Goal: Transaction & Acquisition: Purchase product/service

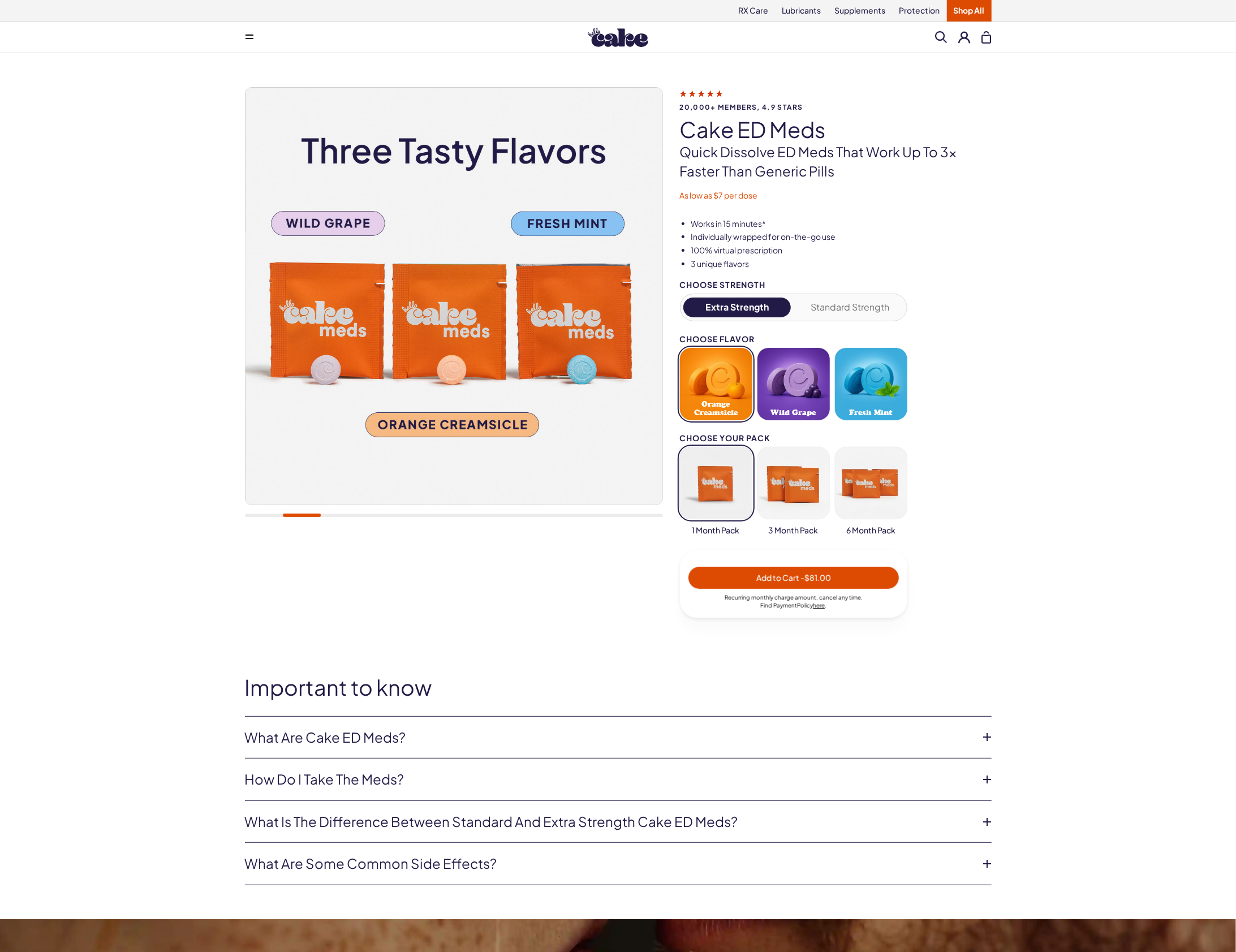
click at [843, 302] on button "Standard Strength" at bounding box center [849, 307] width 108 height 20
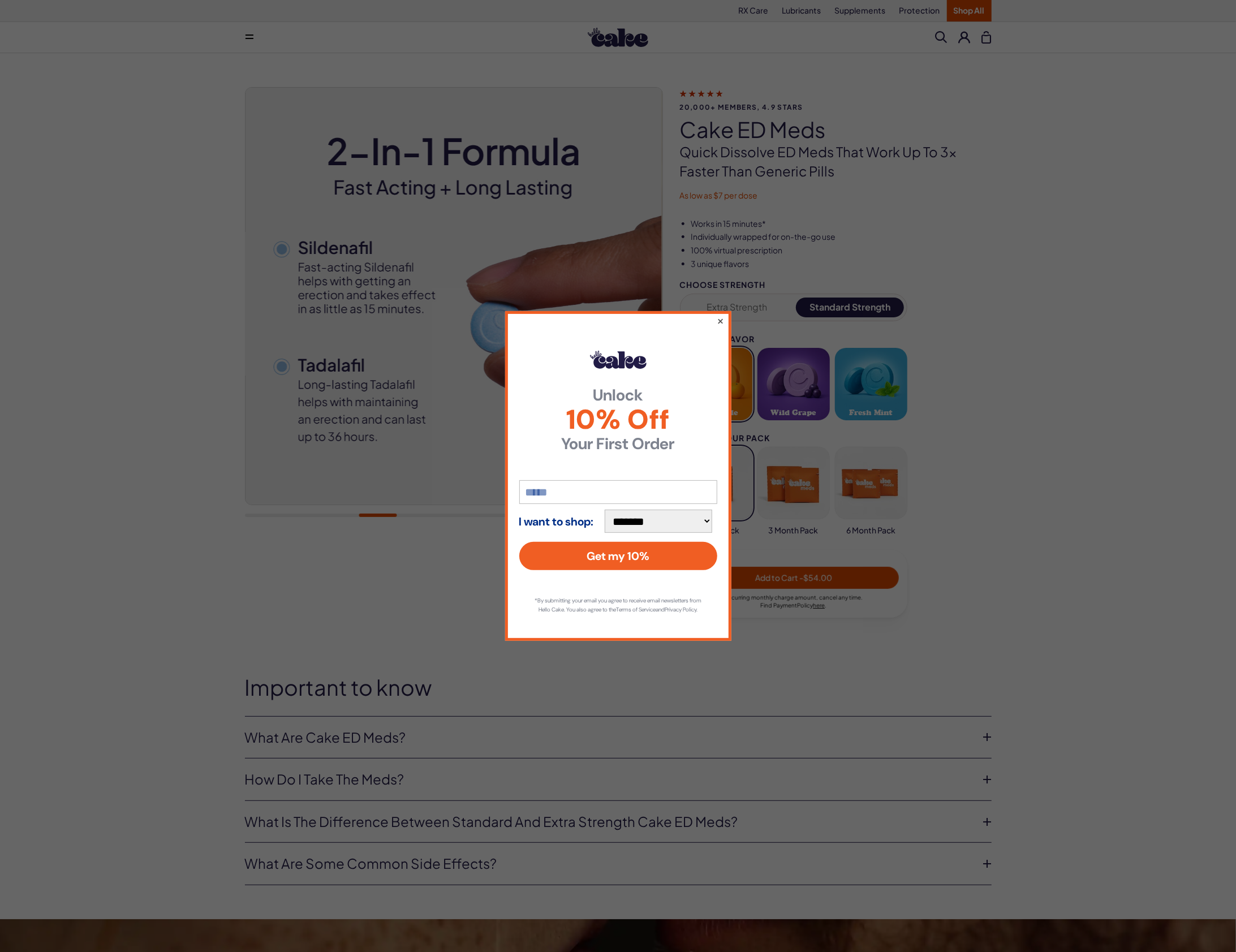
click at [717, 315] on button "×" at bounding box center [720, 320] width 7 height 14
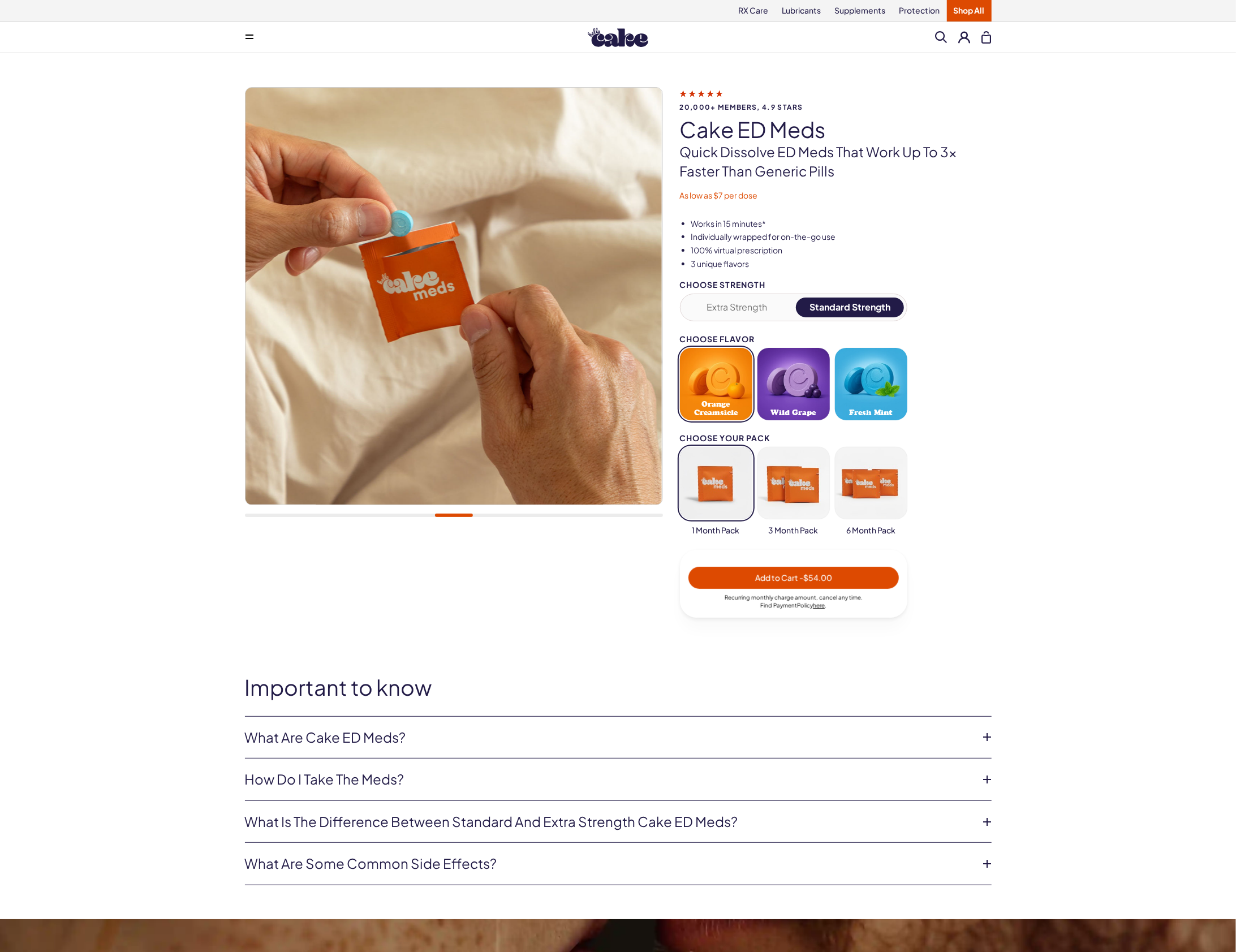
click at [709, 387] on button "Orange Creamsicle" at bounding box center [716, 384] width 72 height 72
click at [715, 478] on button "button" at bounding box center [716, 483] width 72 height 72
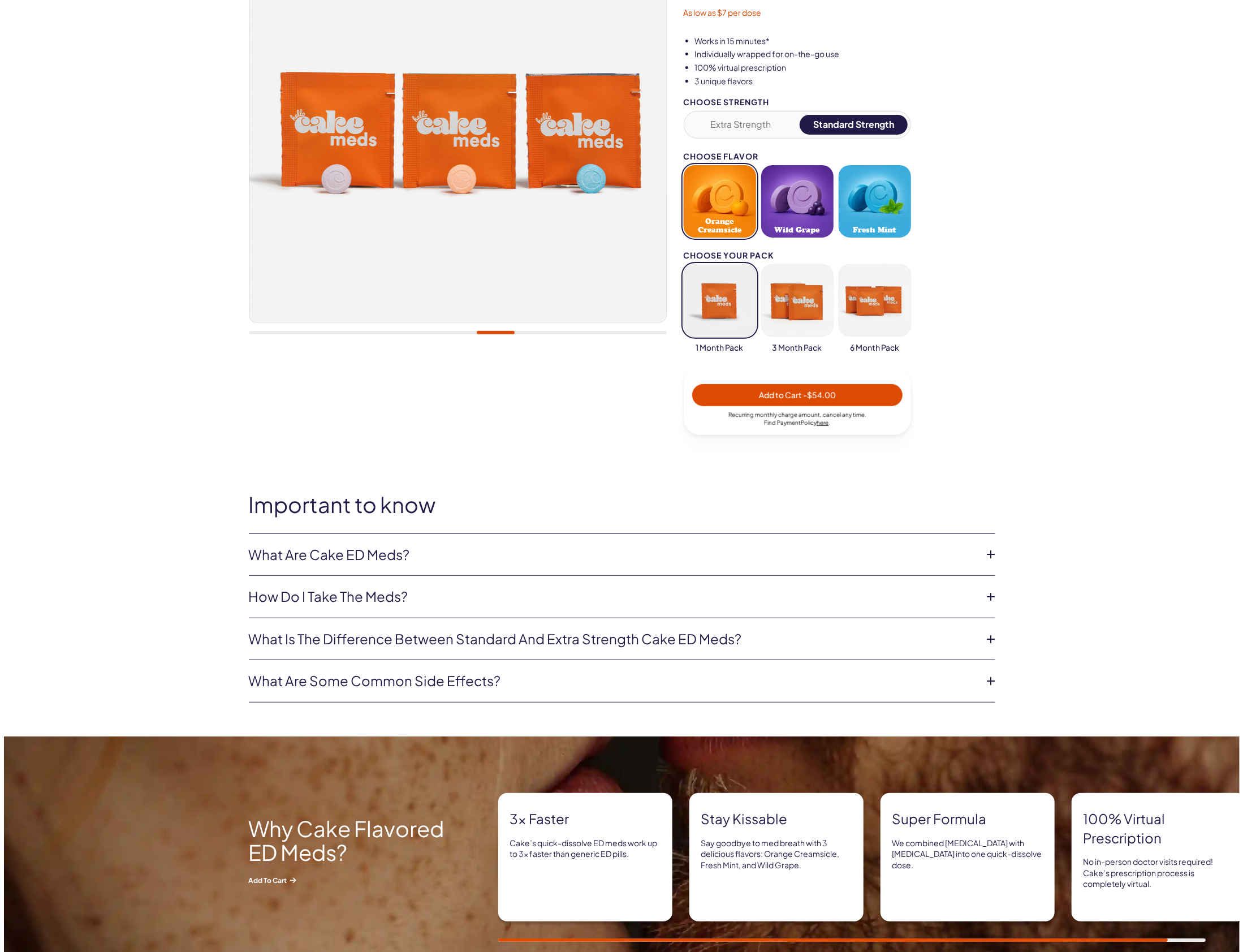
scroll to position [195, 0]
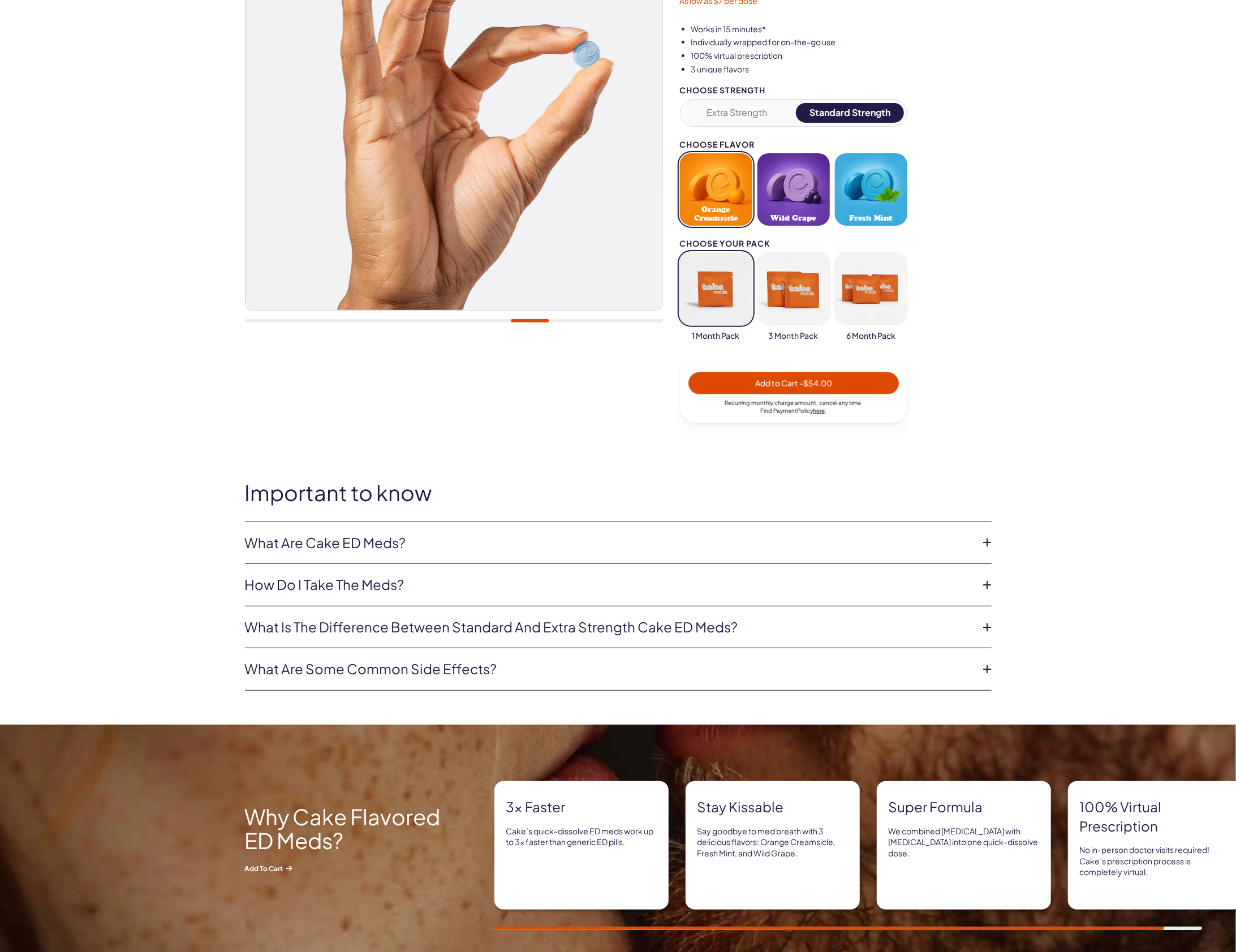
click at [988, 537] on icon at bounding box center [987, 542] width 17 height 17
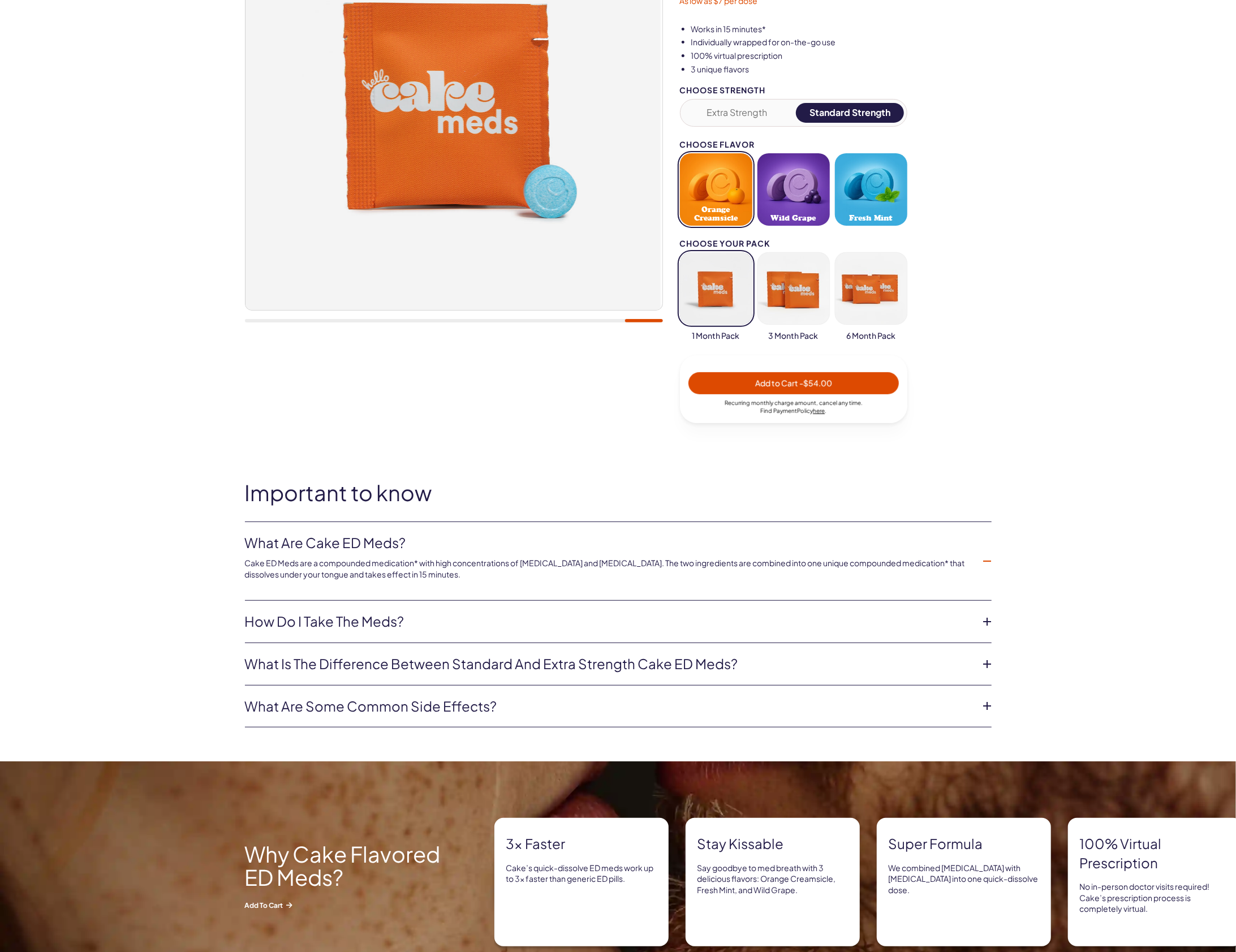
click at [986, 618] on icon at bounding box center [987, 621] width 17 height 17
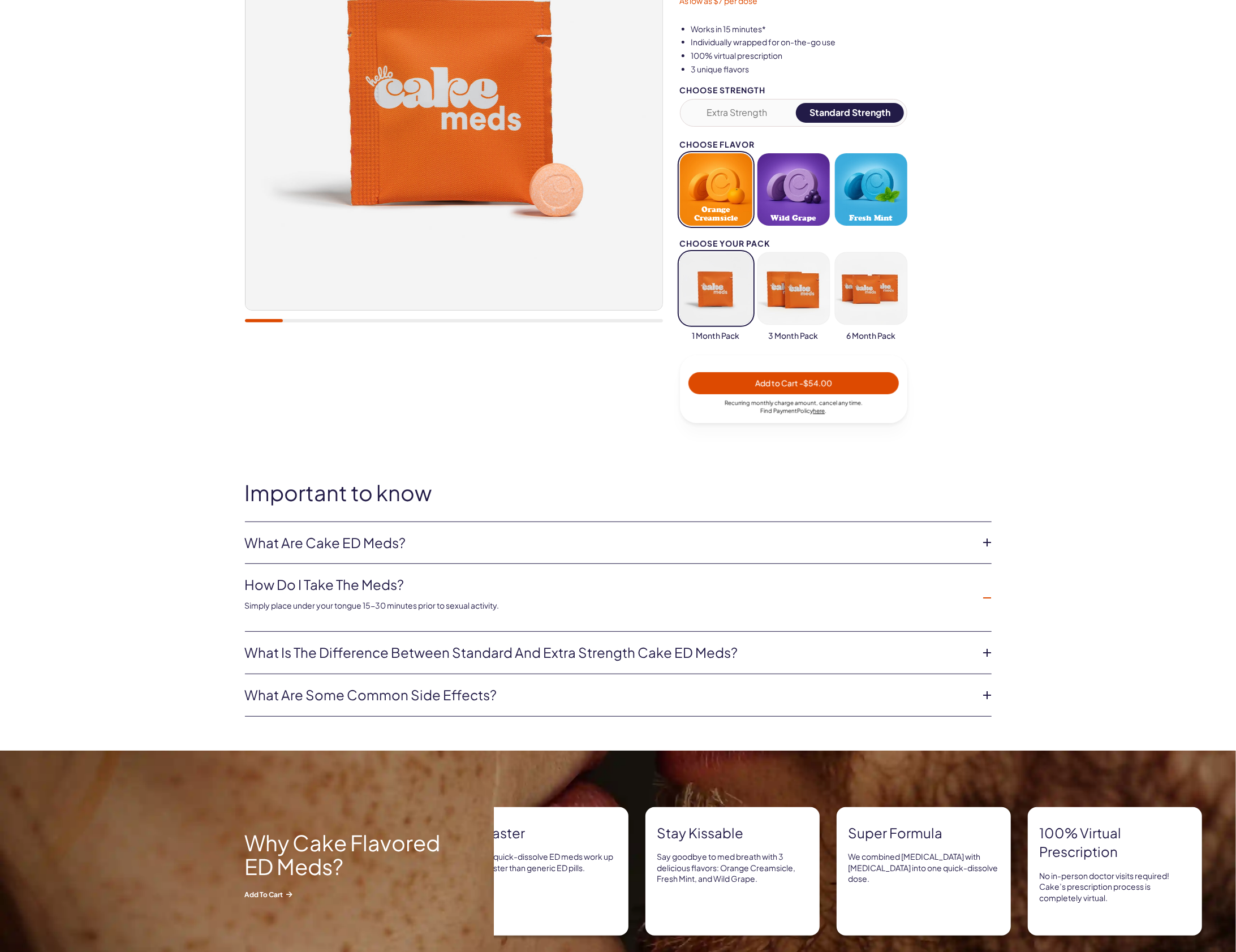
click at [988, 650] on icon at bounding box center [987, 652] width 17 height 17
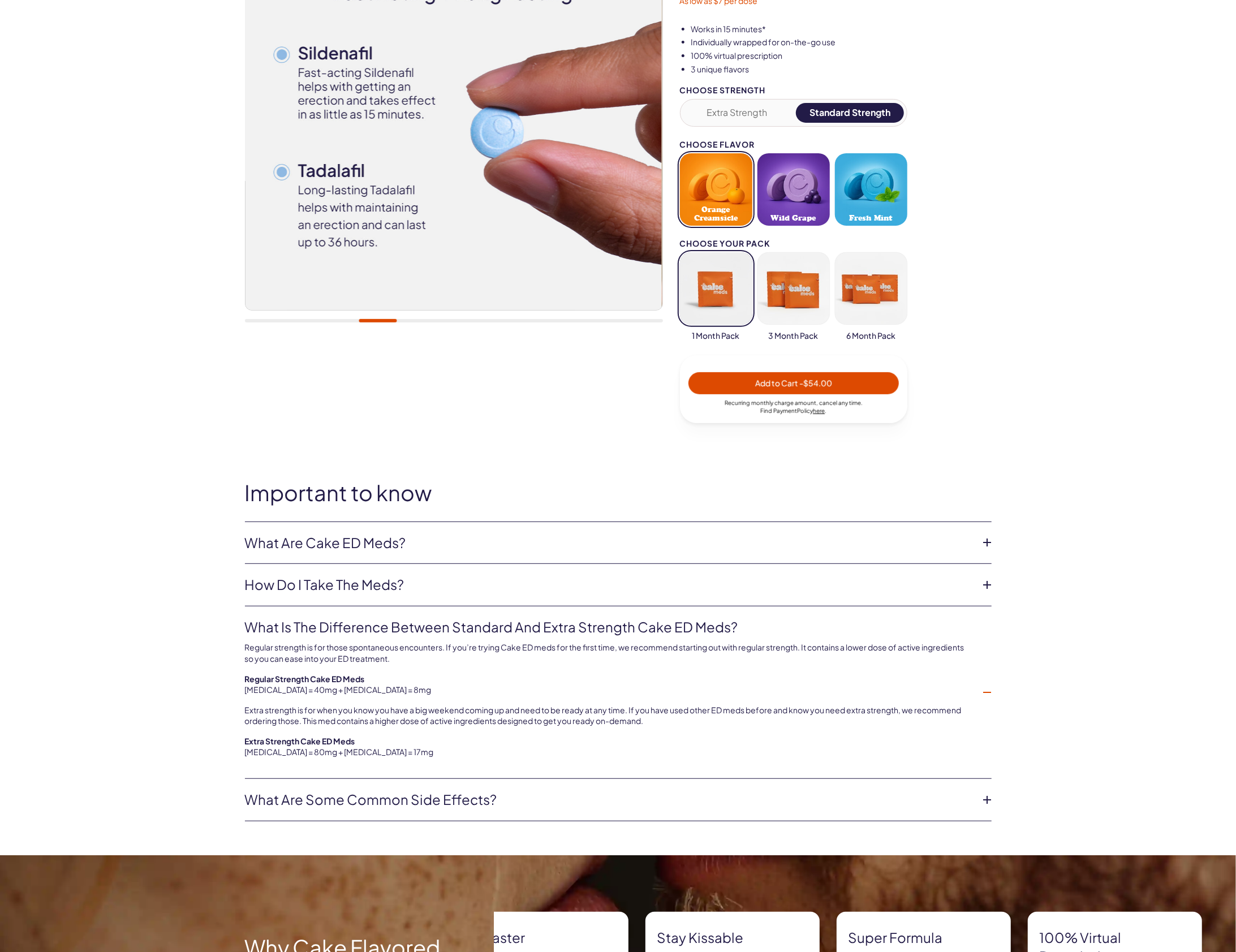
click at [985, 691] on icon at bounding box center [987, 692] width 17 height 17
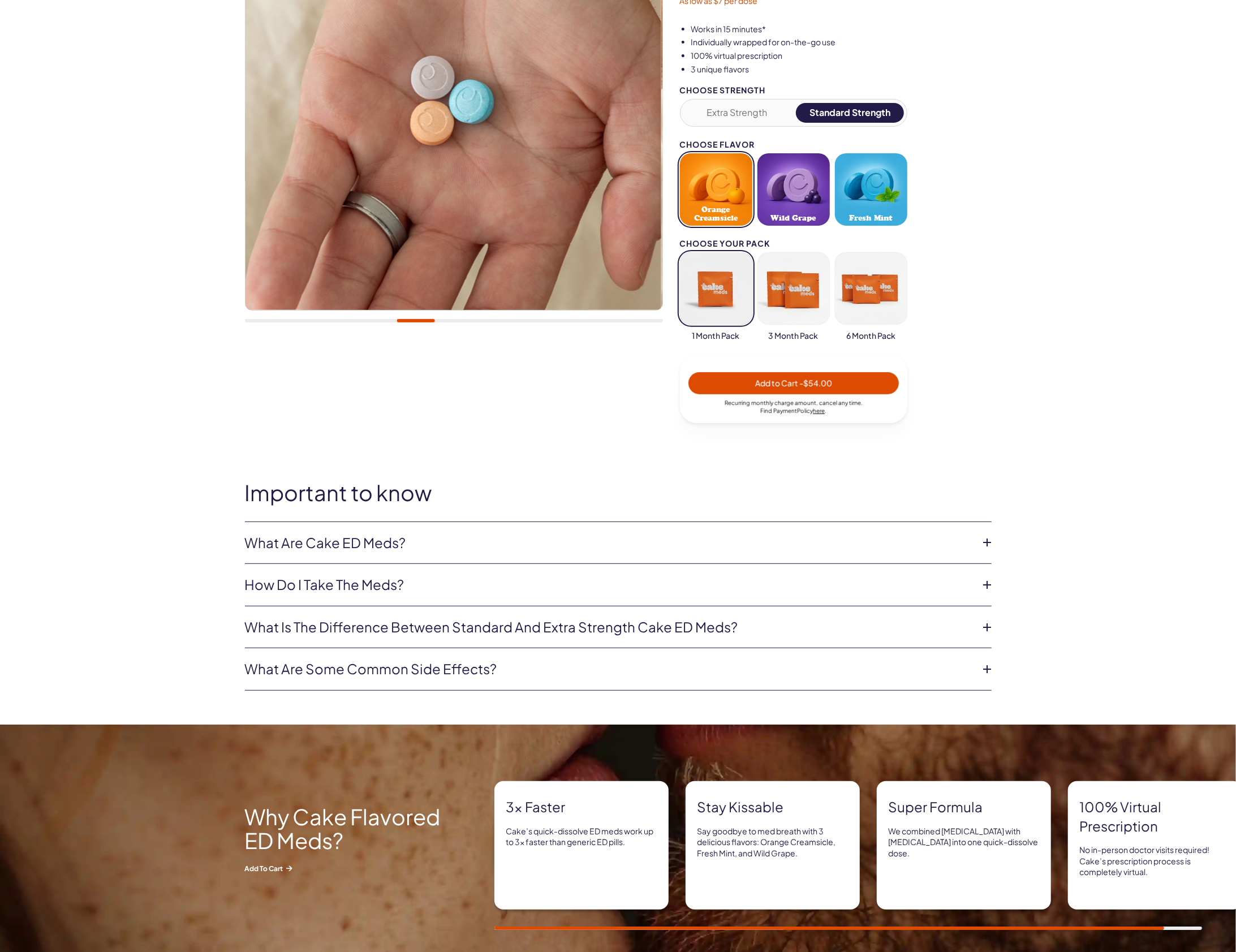
click at [985, 668] on icon at bounding box center [987, 669] width 17 height 17
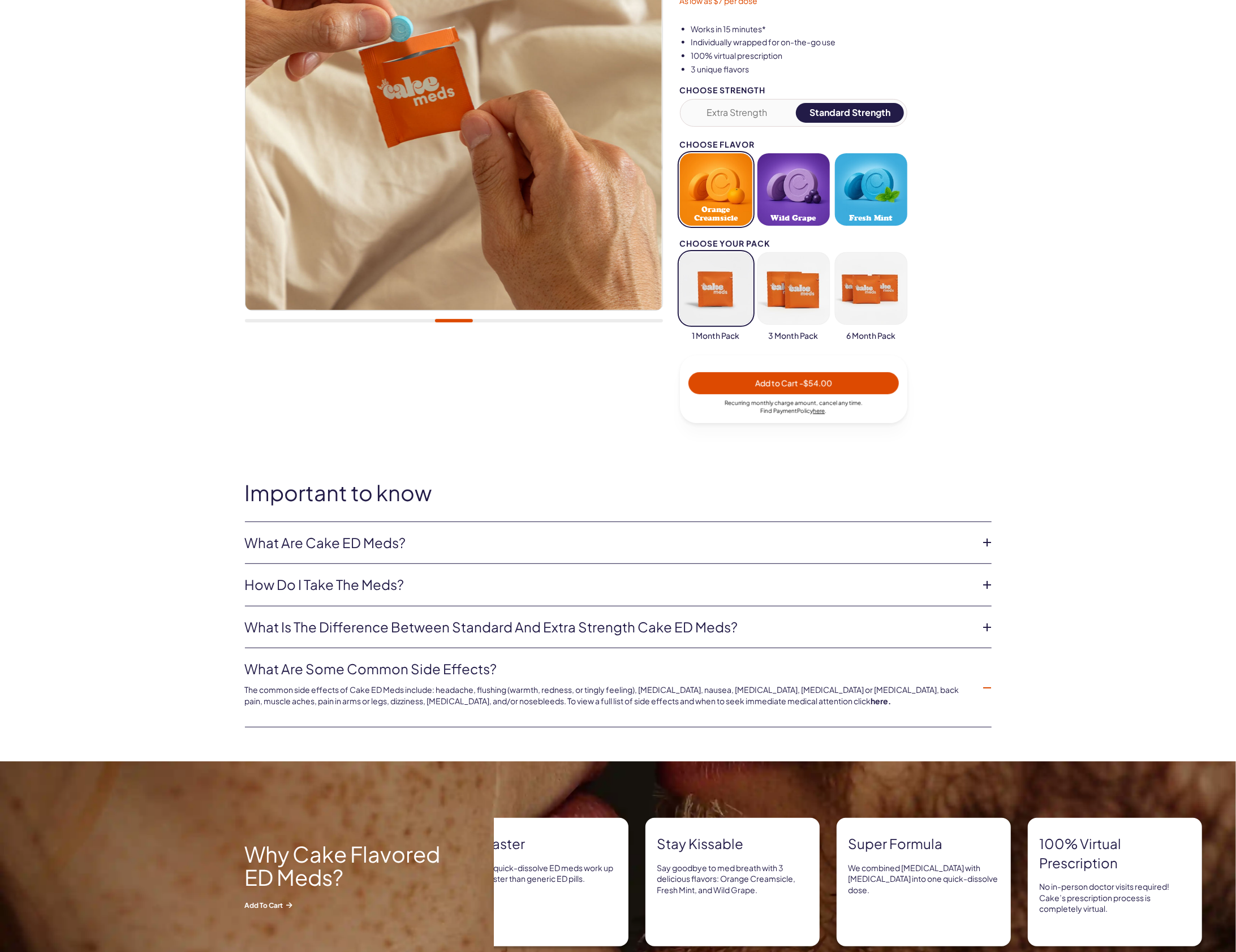
click at [990, 684] on icon at bounding box center [987, 688] width 17 height 17
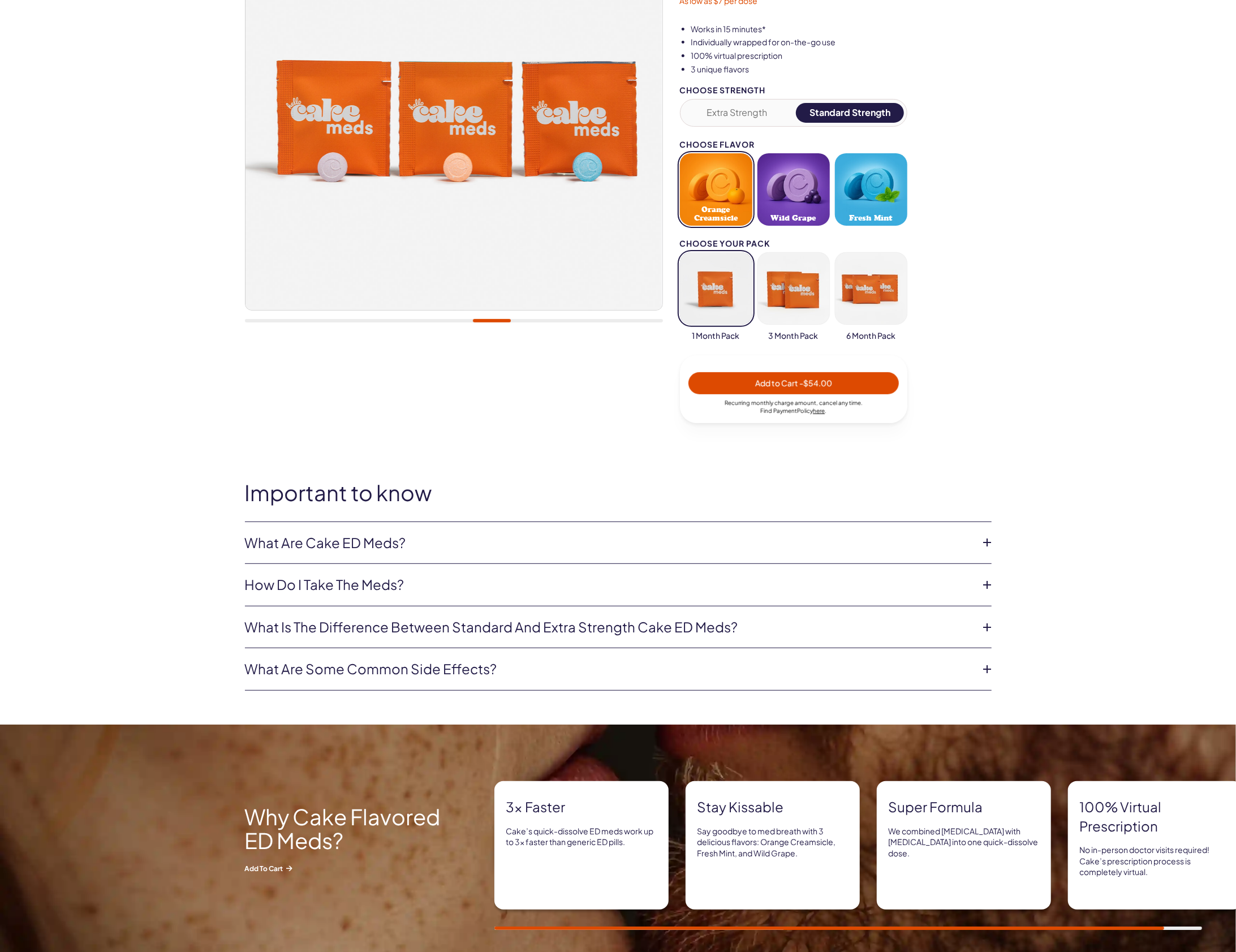
click at [785, 379] on span "Add to Cart - $54.00" at bounding box center [793, 383] width 77 height 10
select select "*"
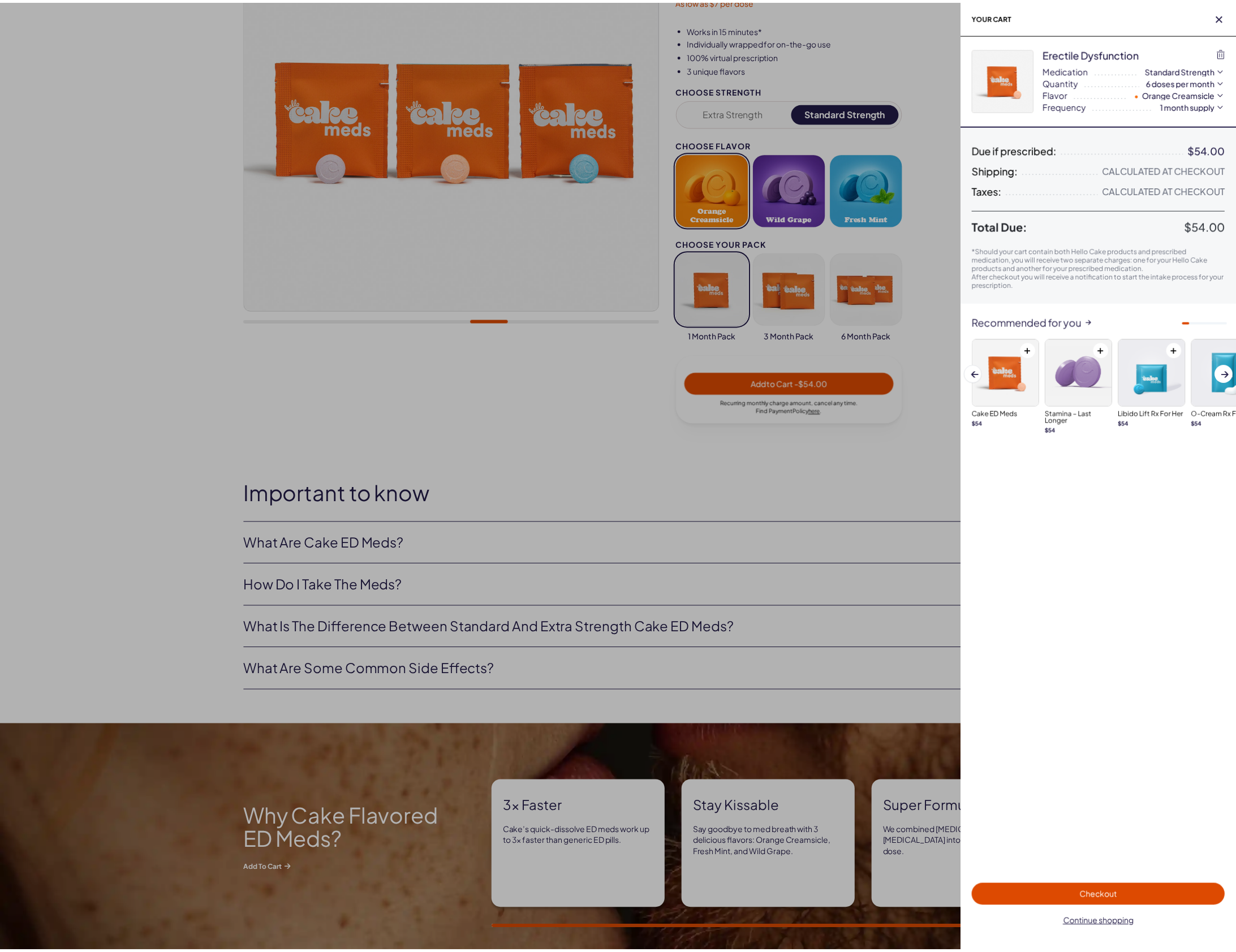
scroll to position [0, 0]
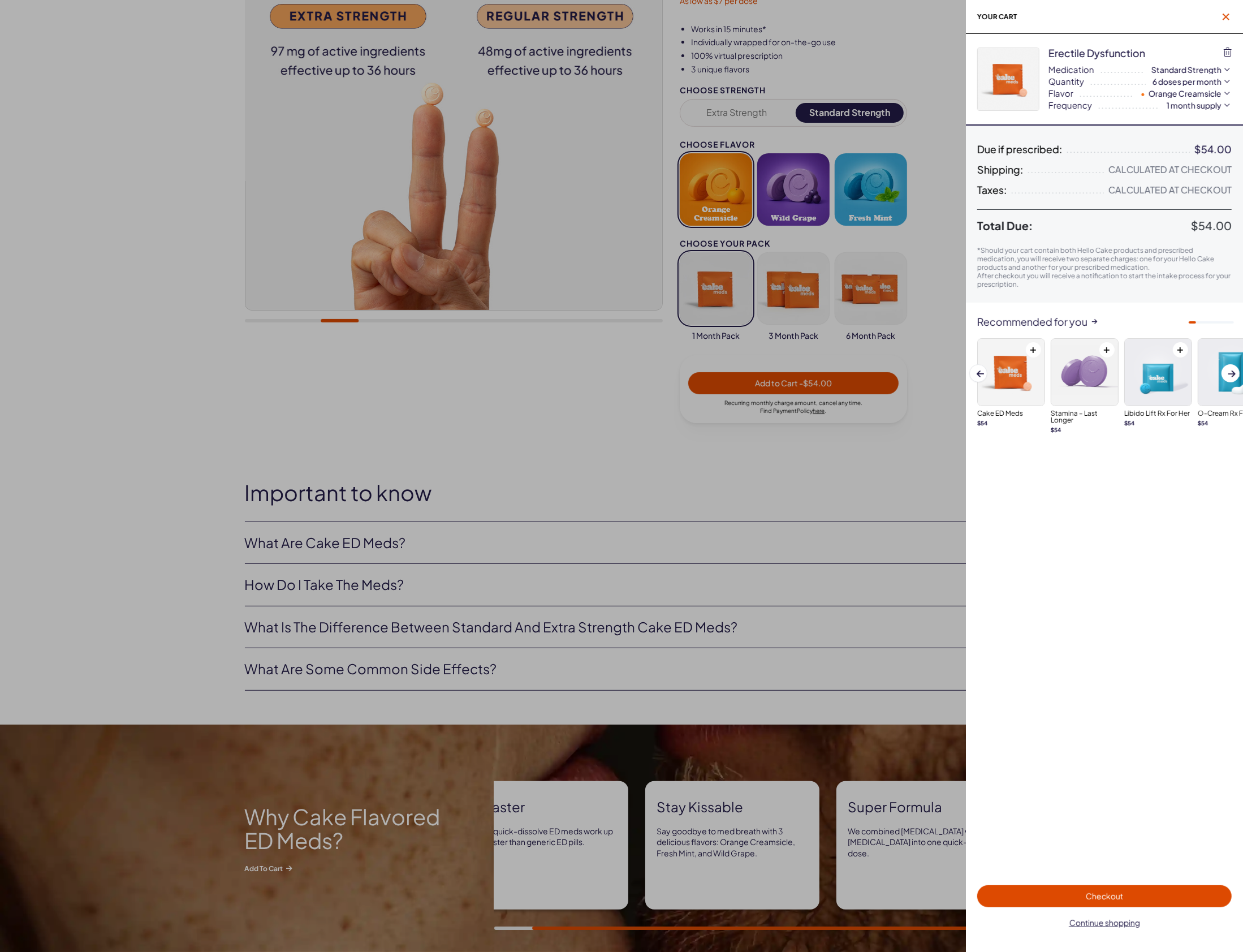
click at [1226, 15] on icon "button" at bounding box center [1226, 17] width 7 height 7
